Goal: Find specific page/section: Find specific page/section

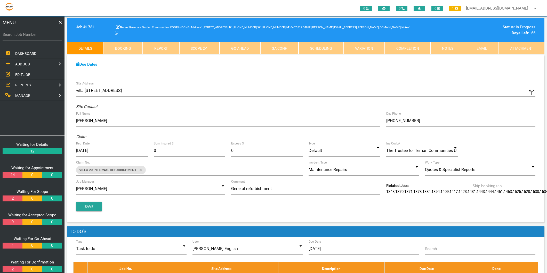
click at [22, 74] on span "EDIT JOB" at bounding box center [22, 74] width 15 height 4
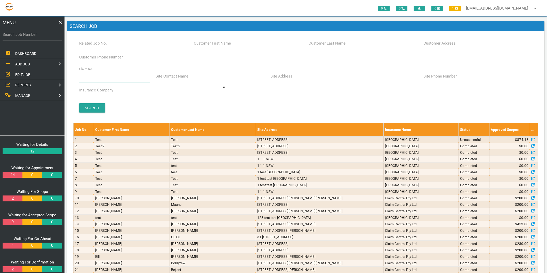
click at [102, 74] on input "Claim No." at bounding box center [114, 76] width 71 height 12
type input "villa 25"
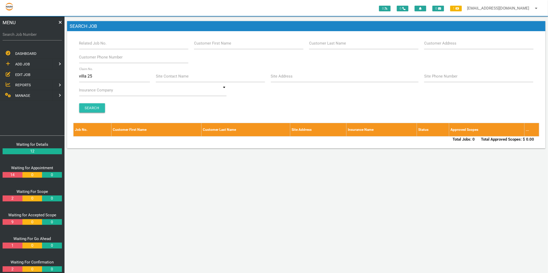
click at [96, 107] on input "Search" at bounding box center [92, 107] width 26 height 9
drag, startPoint x: 96, startPoint y: 74, endPoint x: 75, endPoint y: 75, distance: 20.4
click at [75, 75] on div "Branch [GEOGRAPHIC_DATA] [GEOGRAPHIC_DATA] Related Job No. Customer First Name …" at bounding box center [306, 77] width 466 height 80
type input "25"
click at [94, 109] on input "Search" at bounding box center [92, 107] width 26 height 9
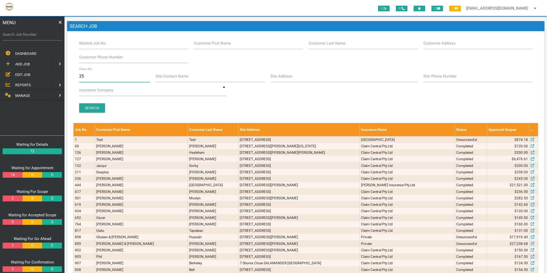
click at [96, 75] on input "25" at bounding box center [114, 76] width 71 height 12
click at [291, 70] on input "Site Address" at bounding box center [343, 76] width 147 height 12
type input "gillieston"
click at [87, 107] on input "Search" at bounding box center [92, 107] width 26 height 9
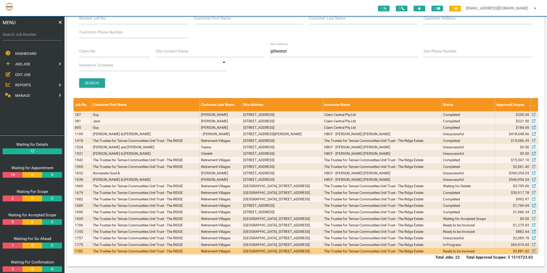
scroll to position [104, 0]
click at [303, 253] on td "[GEOGRAPHIC_DATA], [STREET_ADDRESS]" at bounding box center [282, 251] width 81 height 6
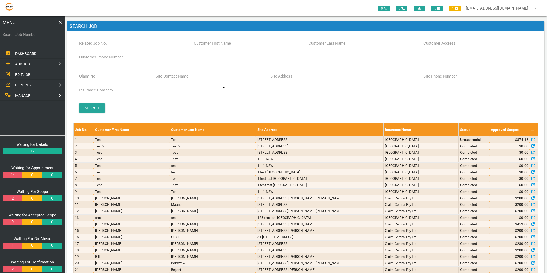
click at [277, 76] on label "Site Address" at bounding box center [281, 77] width 22 height 6
click at [277, 76] on input "Site Address" at bounding box center [343, 76] width 147 height 12
type input "gillieston"
click at [102, 105] on input "Search" at bounding box center [92, 107] width 26 height 9
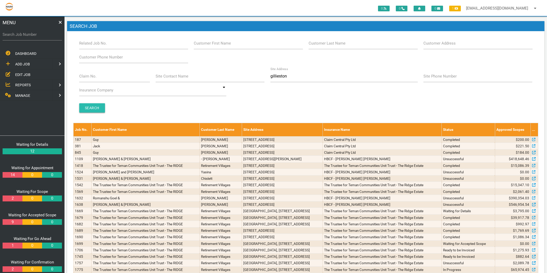
click at [97, 109] on input "Search" at bounding box center [92, 107] width 26 height 9
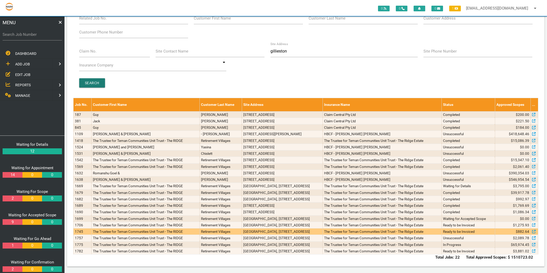
scroll to position [104, 0]
